Goal: Transaction & Acquisition: Purchase product/service

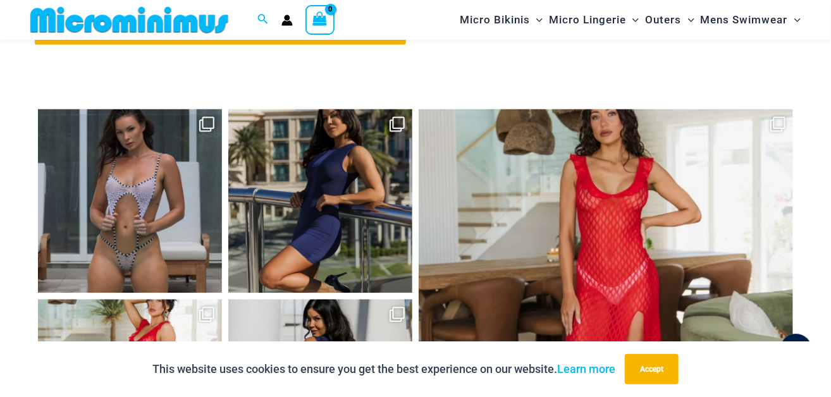
scroll to position [5246, 0]
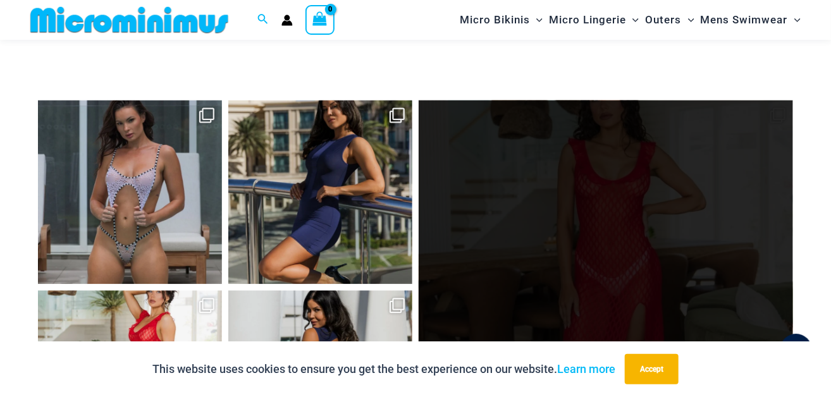
click at [612, 190] on link "Open" at bounding box center [605, 287] width 374 height 374
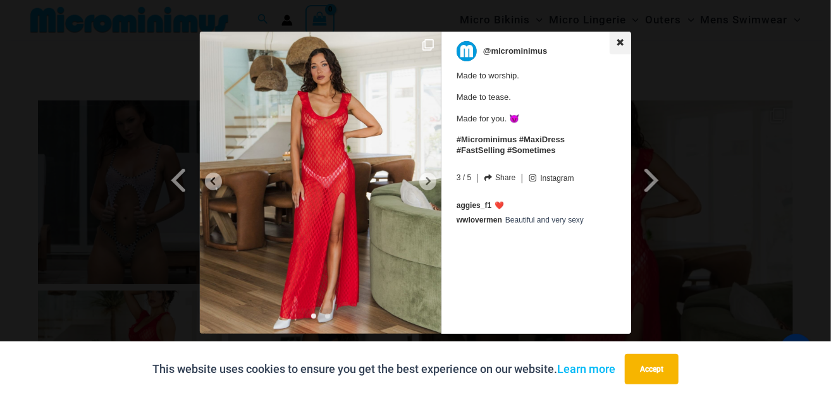
click at [617, 43] on icon at bounding box center [620, 42] width 9 height 9
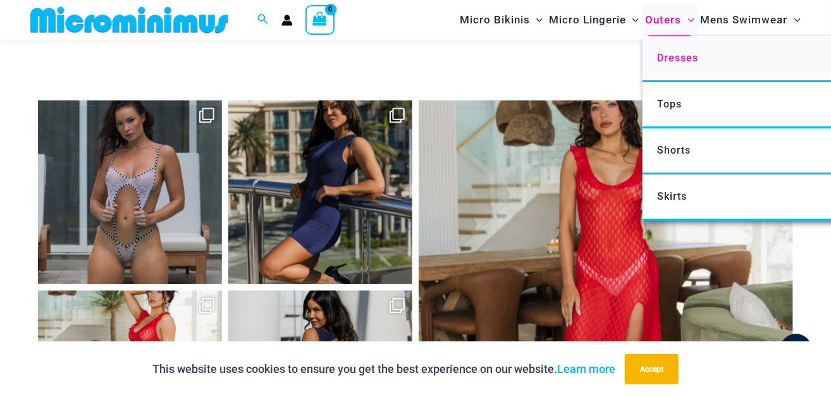
click at [673, 53] on span "Dresses" at bounding box center [677, 58] width 41 height 12
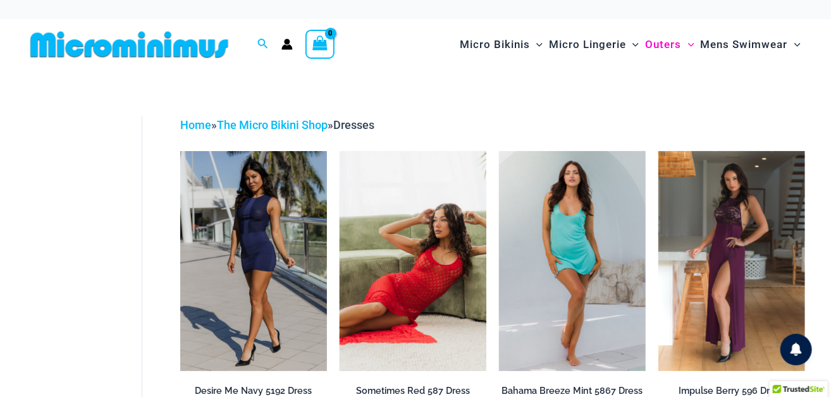
click at [429, 261] on img at bounding box center [412, 261] width 147 height 220
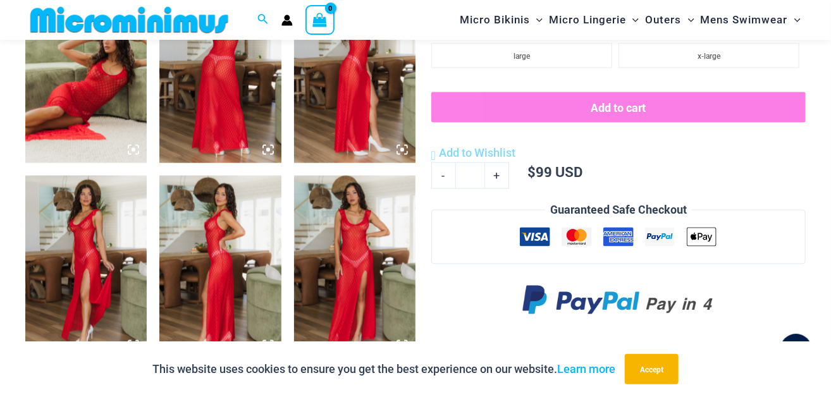
scroll to position [738, 0]
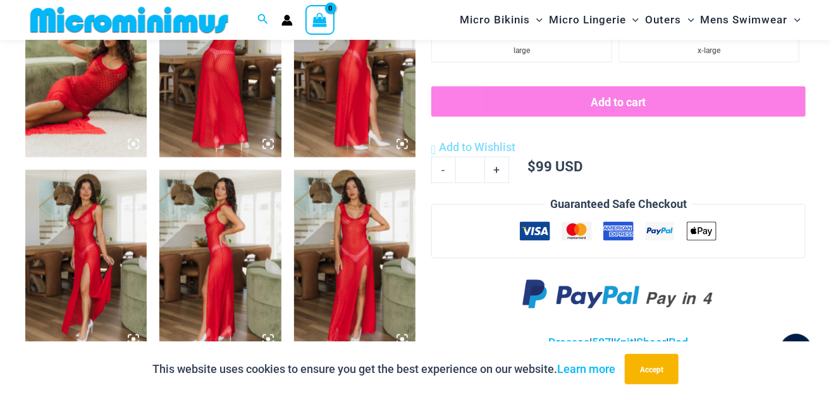
click at [363, 236] on img at bounding box center [354, 261] width 121 height 182
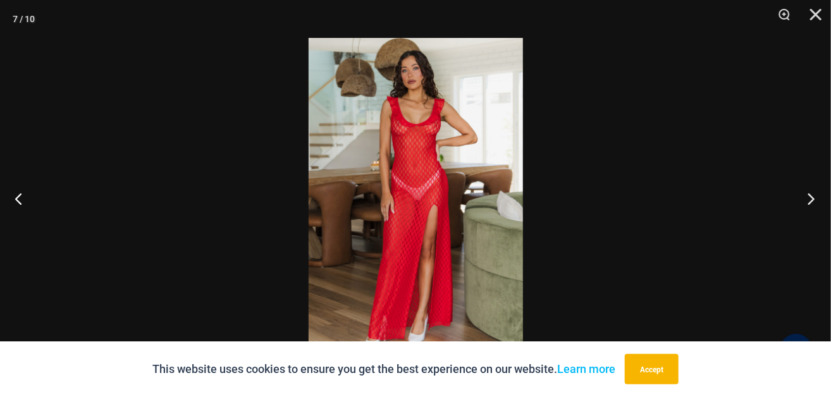
click at [814, 198] on button "Next" at bounding box center [806, 198] width 47 height 63
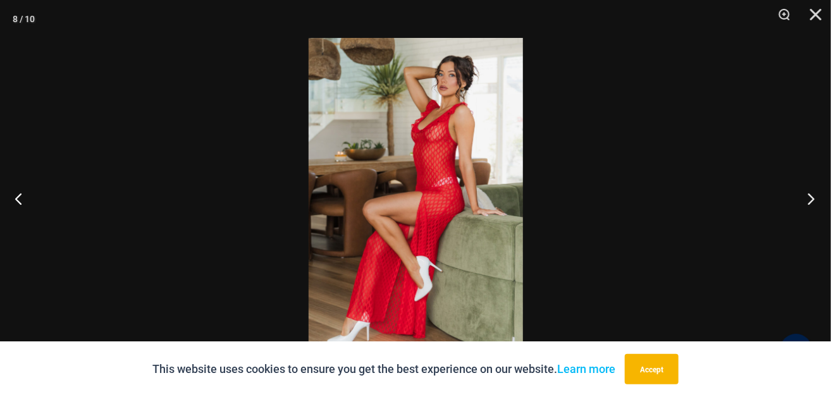
click at [814, 198] on button "Next" at bounding box center [806, 198] width 47 height 63
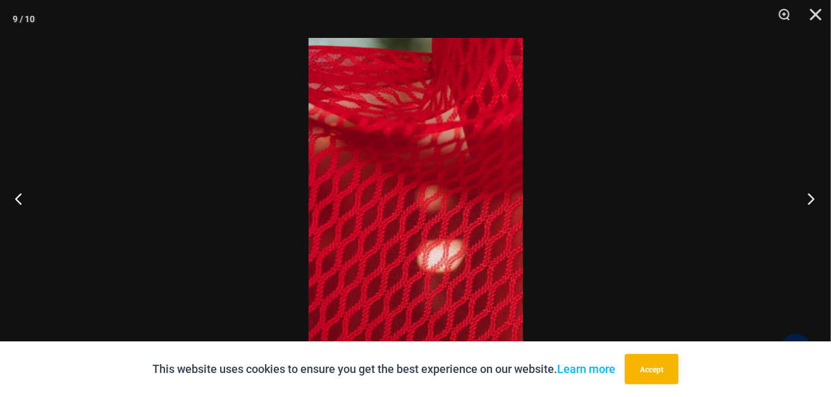
click at [814, 198] on button "Next" at bounding box center [806, 198] width 47 height 63
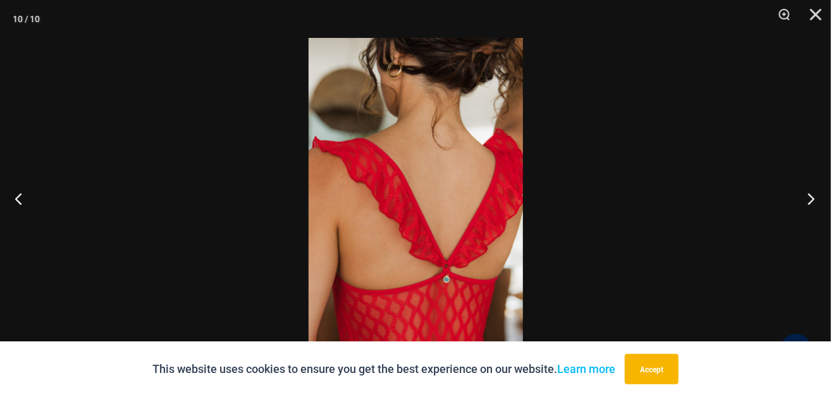
click at [814, 198] on button "Next" at bounding box center [806, 198] width 47 height 63
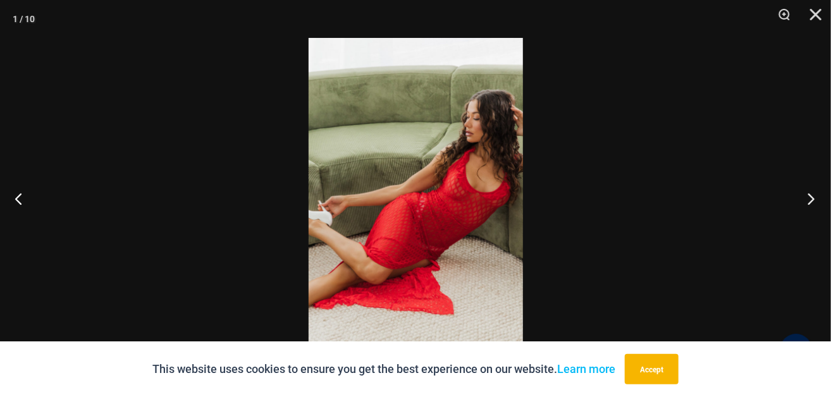
click at [814, 198] on button "Next" at bounding box center [806, 198] width 47 height 63
